Goal: Task Accomplishment & Management: Manage account settings

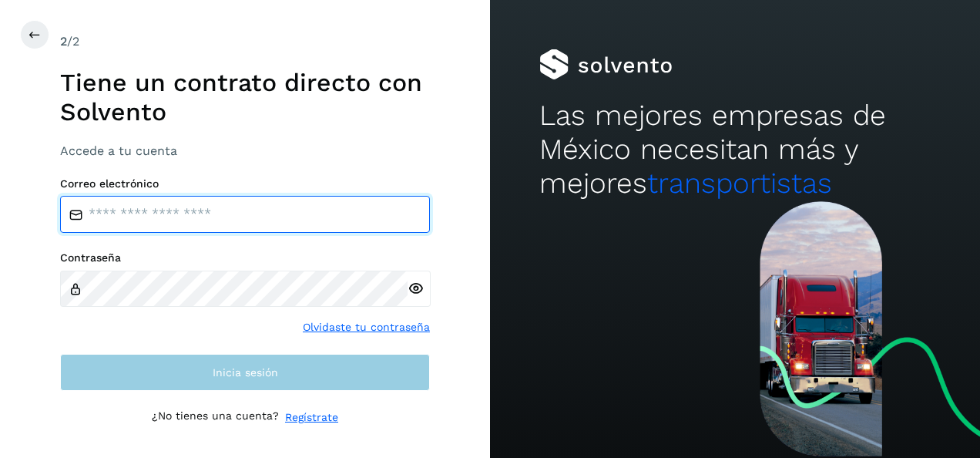
type input "**********"
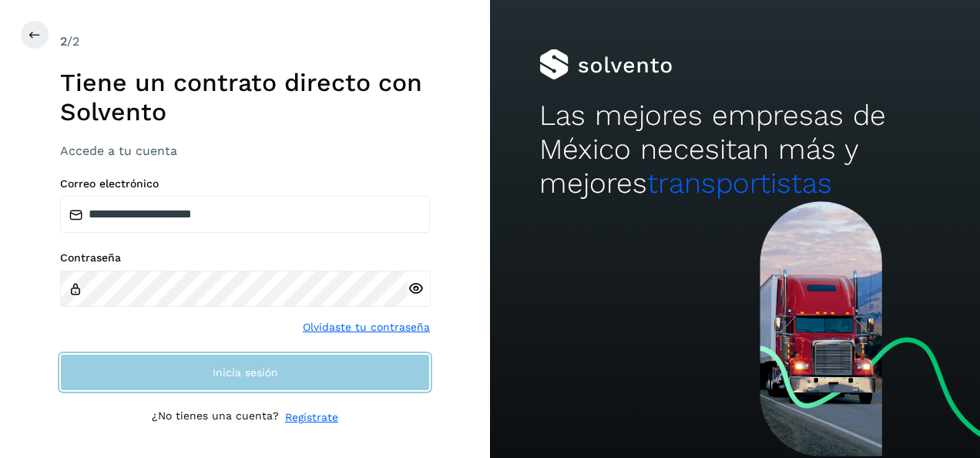
click at [156, 380] on button "Inicia sesión" at bounding box center [245, 372] width 370 height 37
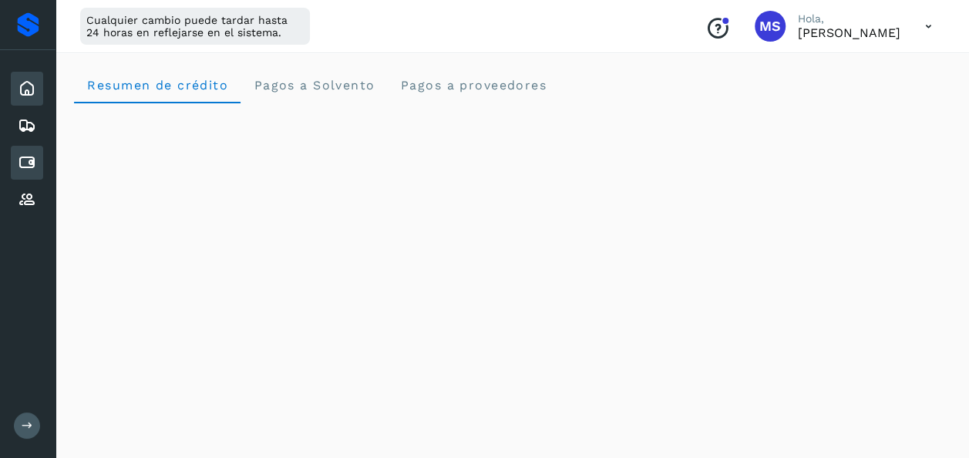
click at [14, 162] on div "Cuentas por pagar" at bounding box center [27, 163] width 32 height 34
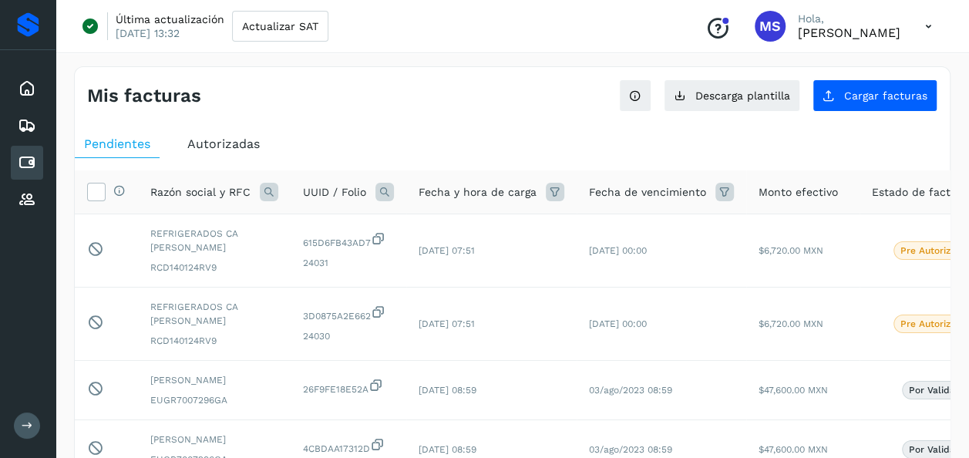
click at [251, 138] on span "Autorizadas" at bounding box center [223, 143] width 72 height 15
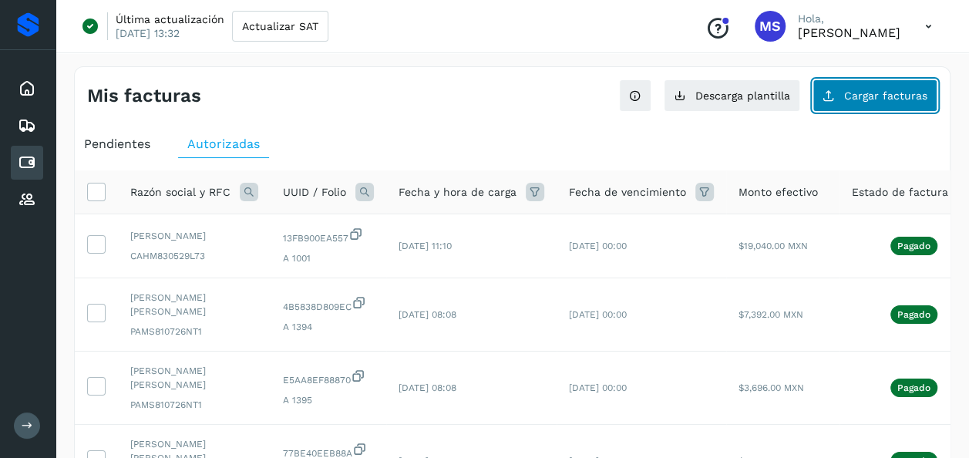
click at [896, 90] on span "Cargar facturas" at bounding box center [885, 95] width 83 height 11
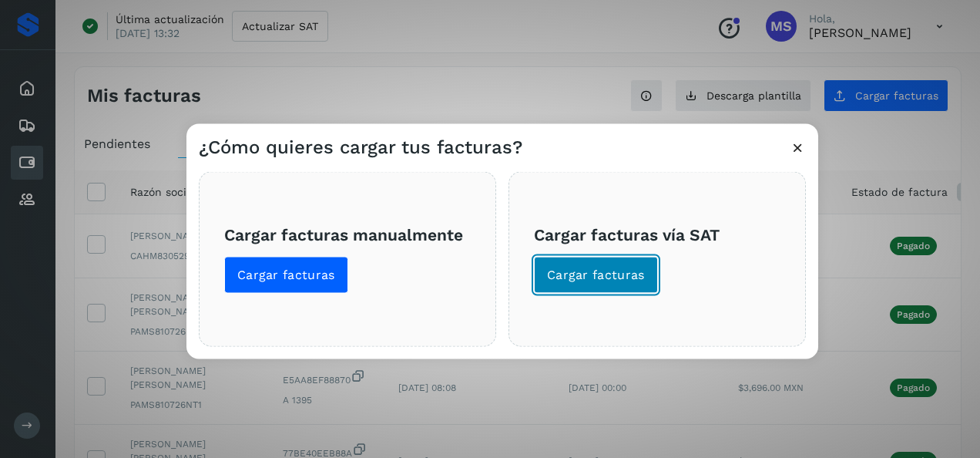
click at [621, 267] on span "Cargar facturas" at bounding box center [596, 275] width 98 height 17
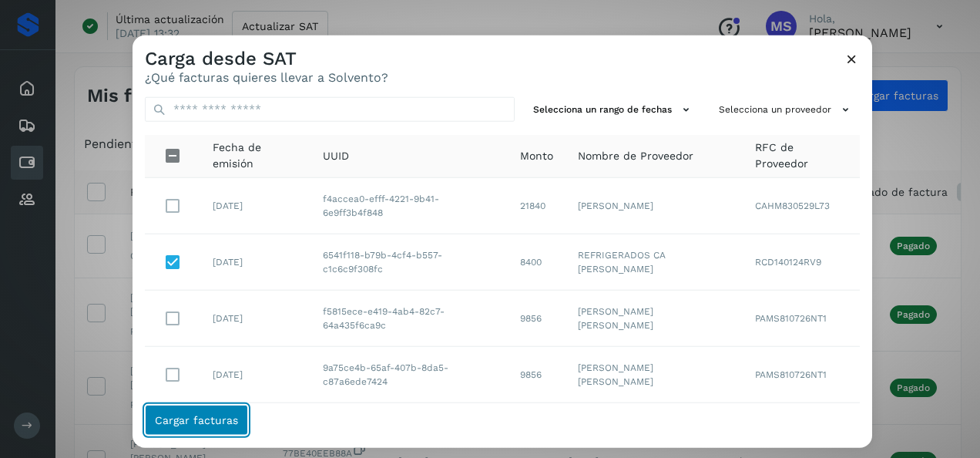
click at [208, 417] on span "Cargar facturas" at bounding box center [196, 419] width 83 height 11
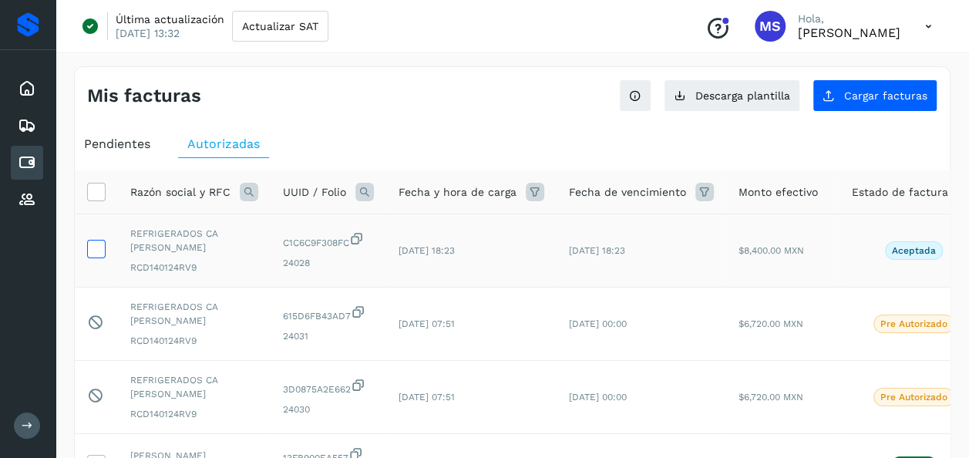
click at [96, 240] on icon at bounding box center [96, 248] width 16 height 16
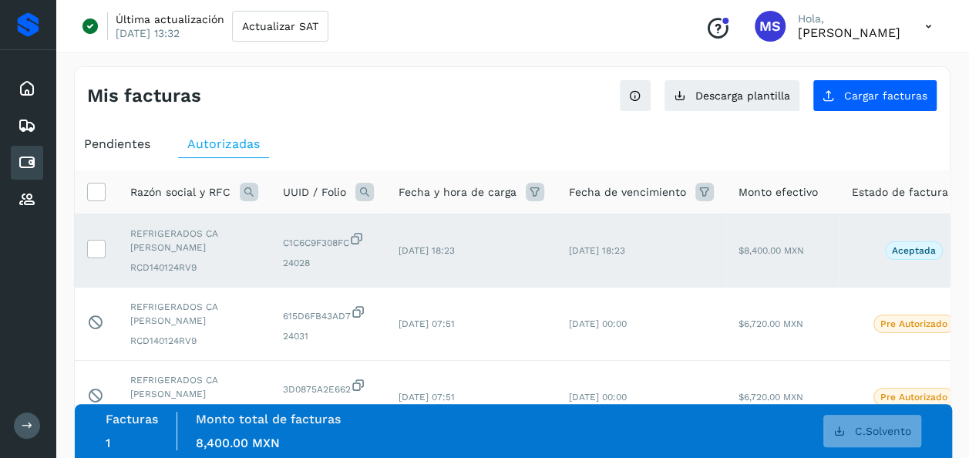
click at [108, 139] on span "Pendientes" at bounding box center [117, 143] width 66 height 15
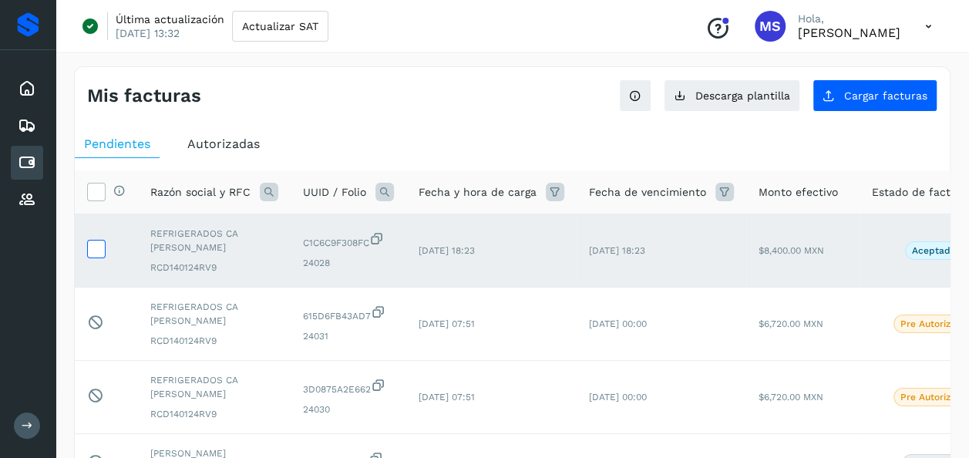
click at [95, 247] on icon at bounding box center [96, 248] width 16 height 16
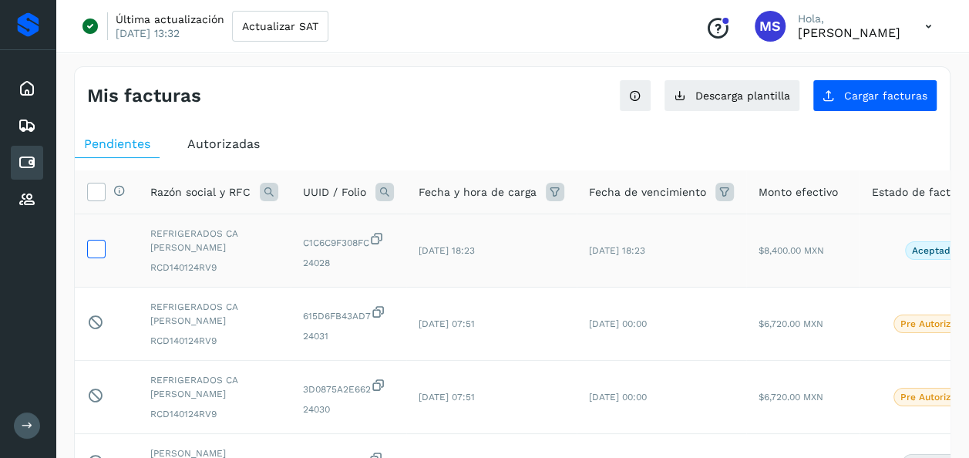
click at [90, 245] on icon at bounding box center [96, 248] width 16 height 16
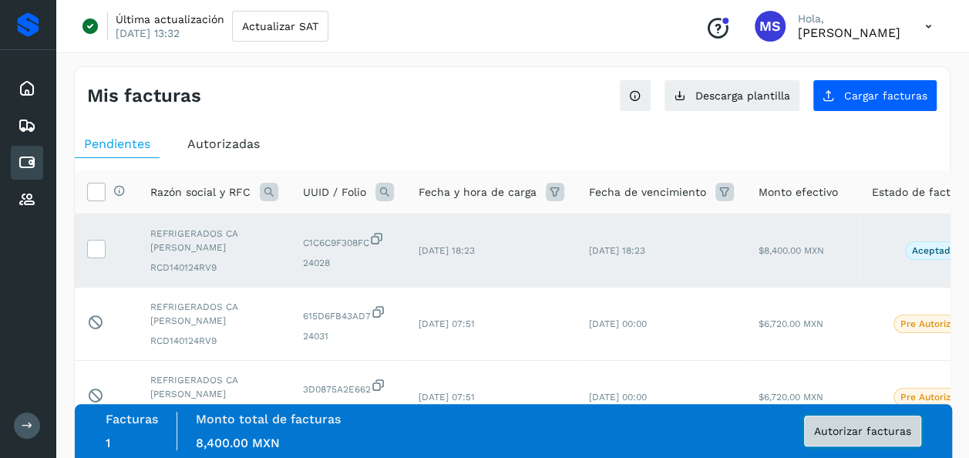
click at [866, 440] on button "Autorizar facturas" at bounding box center [862, 430] width 117 height 31
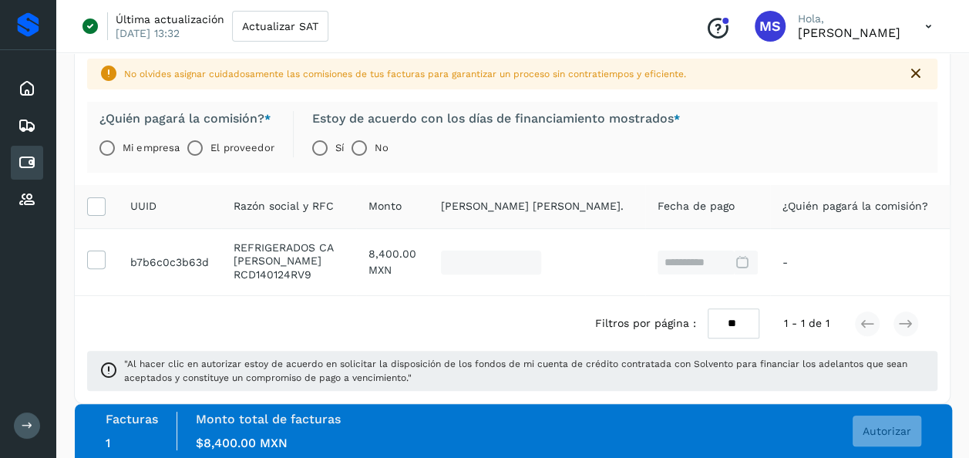
scroll to position [98, 0]
click at [511, 115] on label "Estoy de acuerdo con los días de financiamiento mostrados *" at bounding box center [496, 117] width 368 height 15
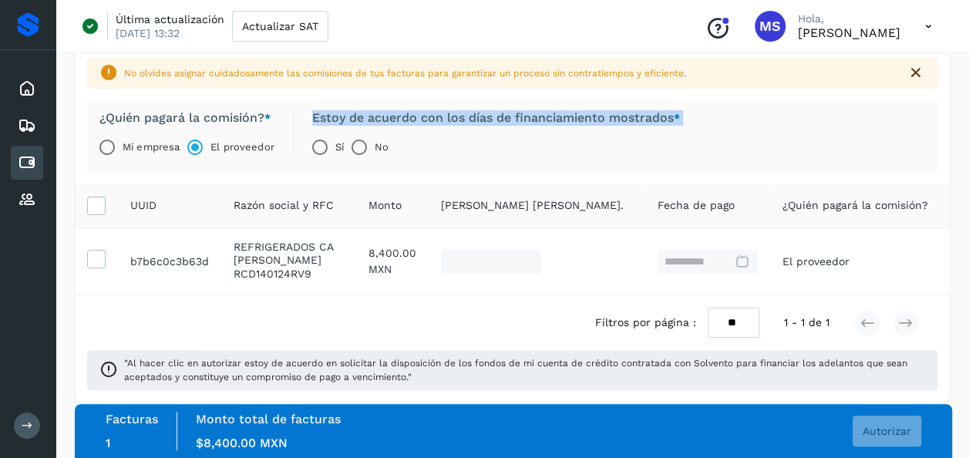
click at [511, 115] on label "Estoy de acuerdo con los días de financiamiento mostrados *" at bounding box center [496, 117] width 368 height 15
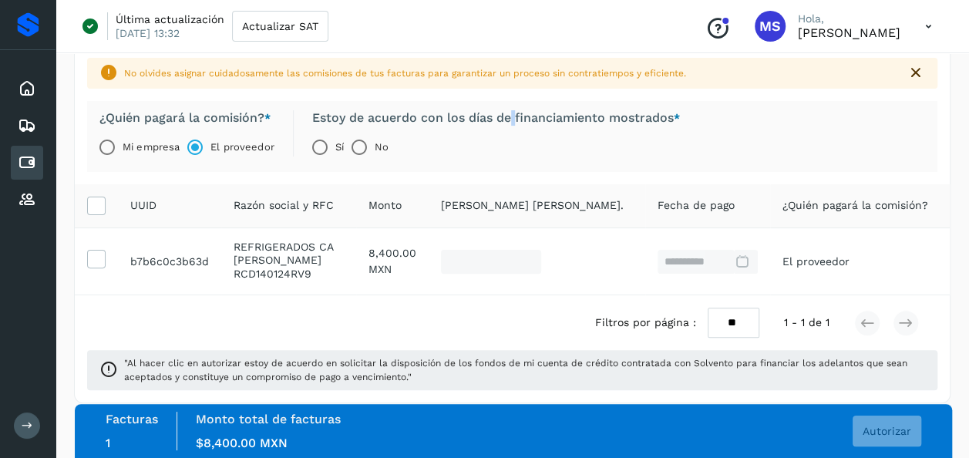
click at [511, 115] on label "Estoy de acuerdo con los días de financiamiento mostrados *" at bounding box center [496, 117] width 368 height 15
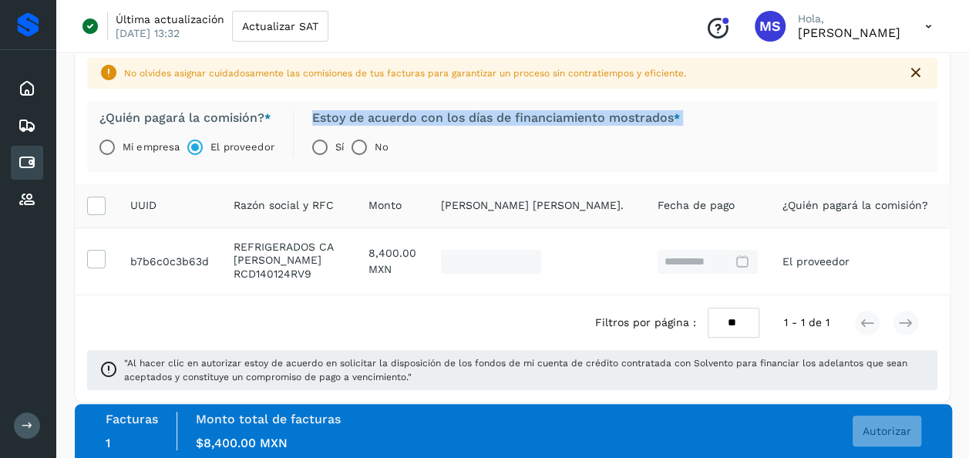
click at [511, 115] on label "Estoy de acuerdo con los días de financiamiento mostrados *" at bounding box center [496, 117] width 368 height 15
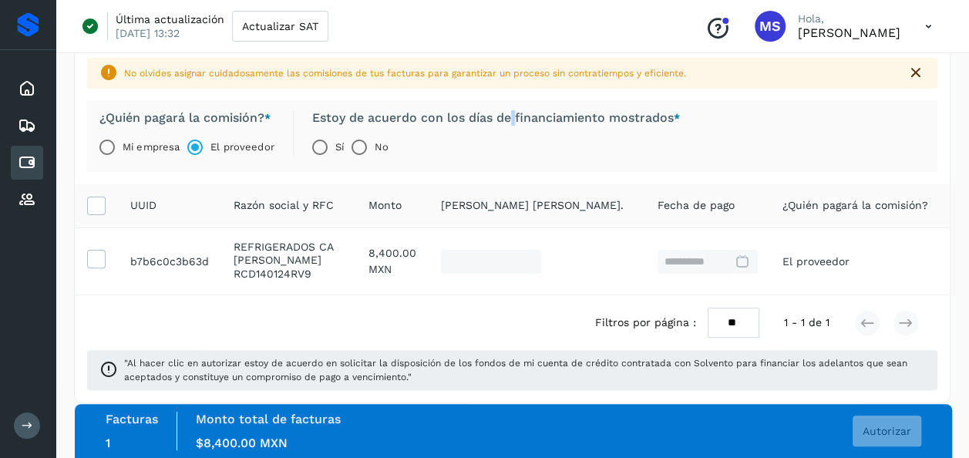
click at [511, 115] on label "Estoy de acuerdo con los días de financiamiento mostrados *" at bounding box center [496, 117] width 368 height 15
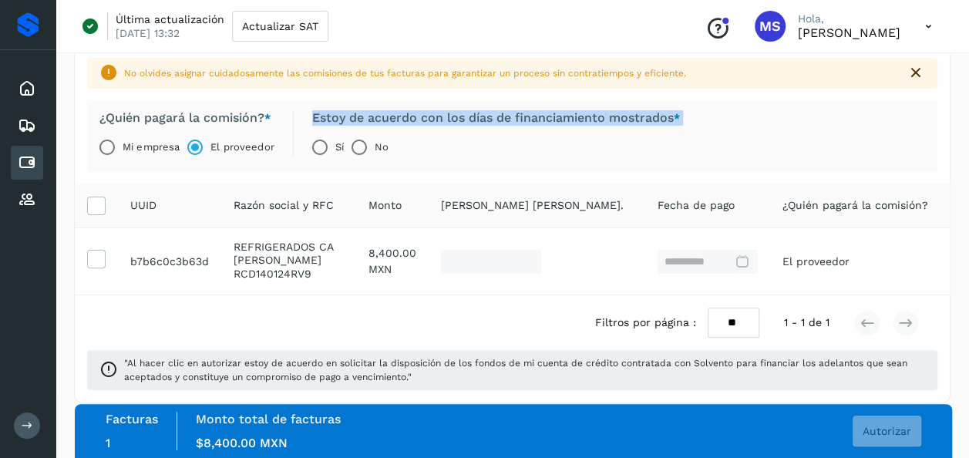
click at [511, 115] on label "Estoy de acuerdo con los días de financiamiento mostrados *" at bounding box center [496, 117] width 368 height 15
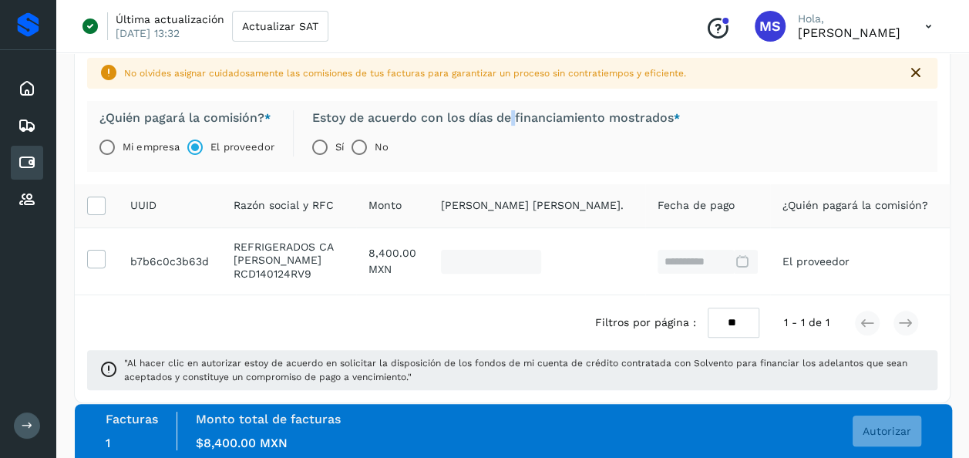
click at [511, 115] on label "Estoy de acuerdo con los días de financiamiento mostrados *" at bounding box center [496, 117] width 368 height 15
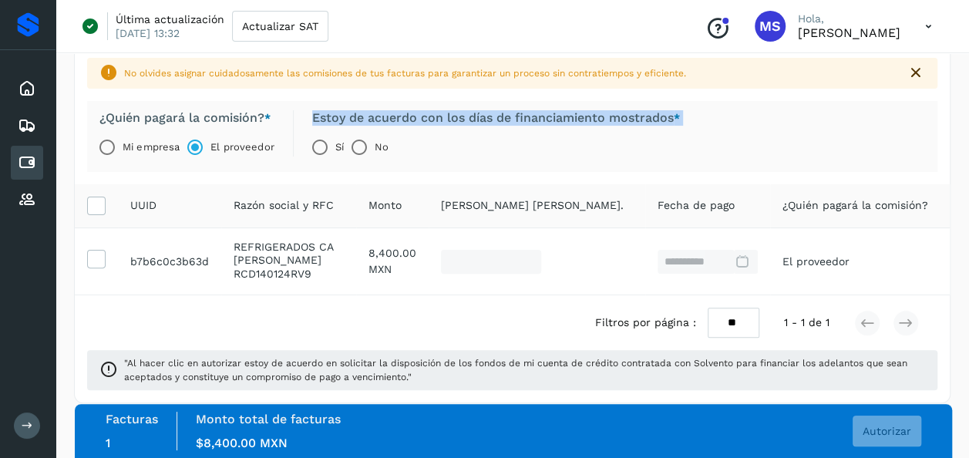
click at [511, 115] on label "Estoy de acuerdo con los días de financiamiento mostrados *" at bounding box center [496, 117] width 368 height 15
click at [908, 435] on span "Autorizar" at bounding box center [887, 430] width 49 height 11
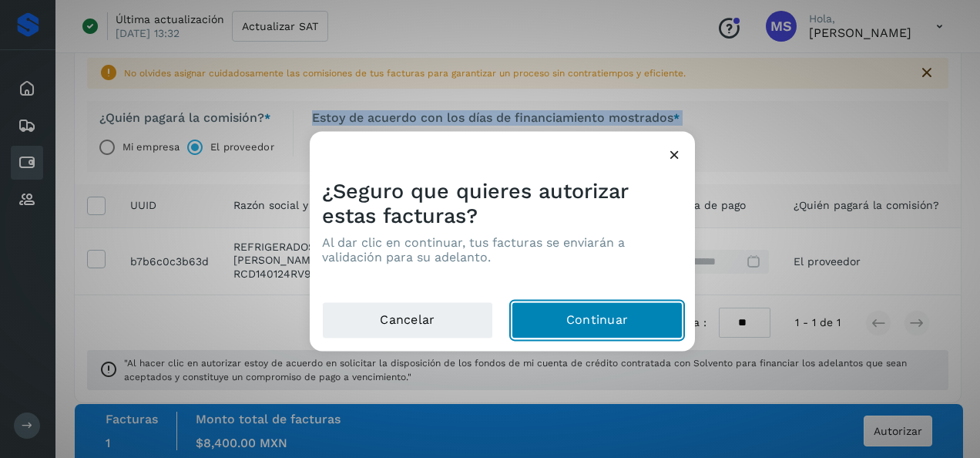
click at [585, 318] on button "Continuar" at bounding box center [597, 320] width 171 height 37
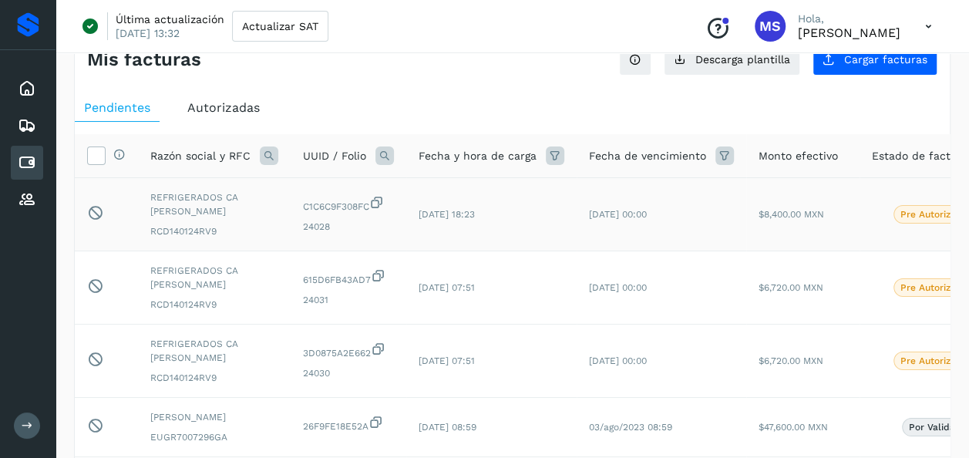
scroll to position [13, 0]
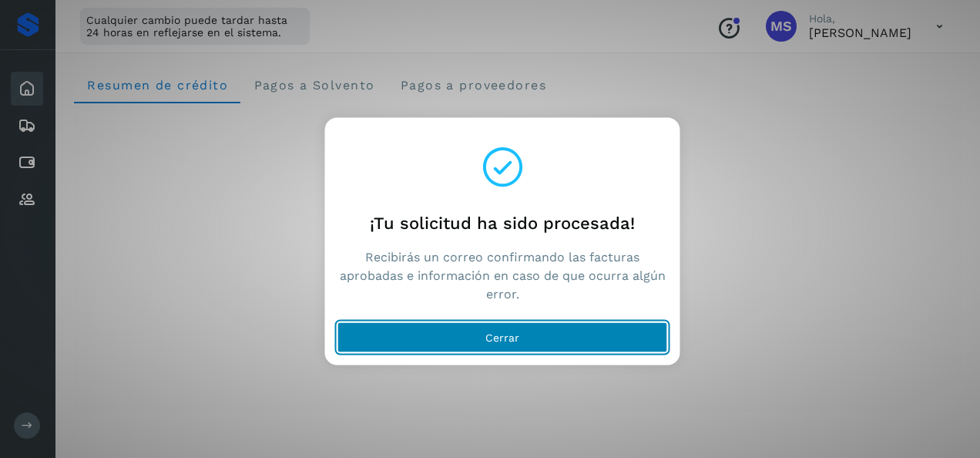
click at [530, 340] on button "Cerrar" at bounding box center [503, 337] width 331 height 31
